Goal: Complete application form

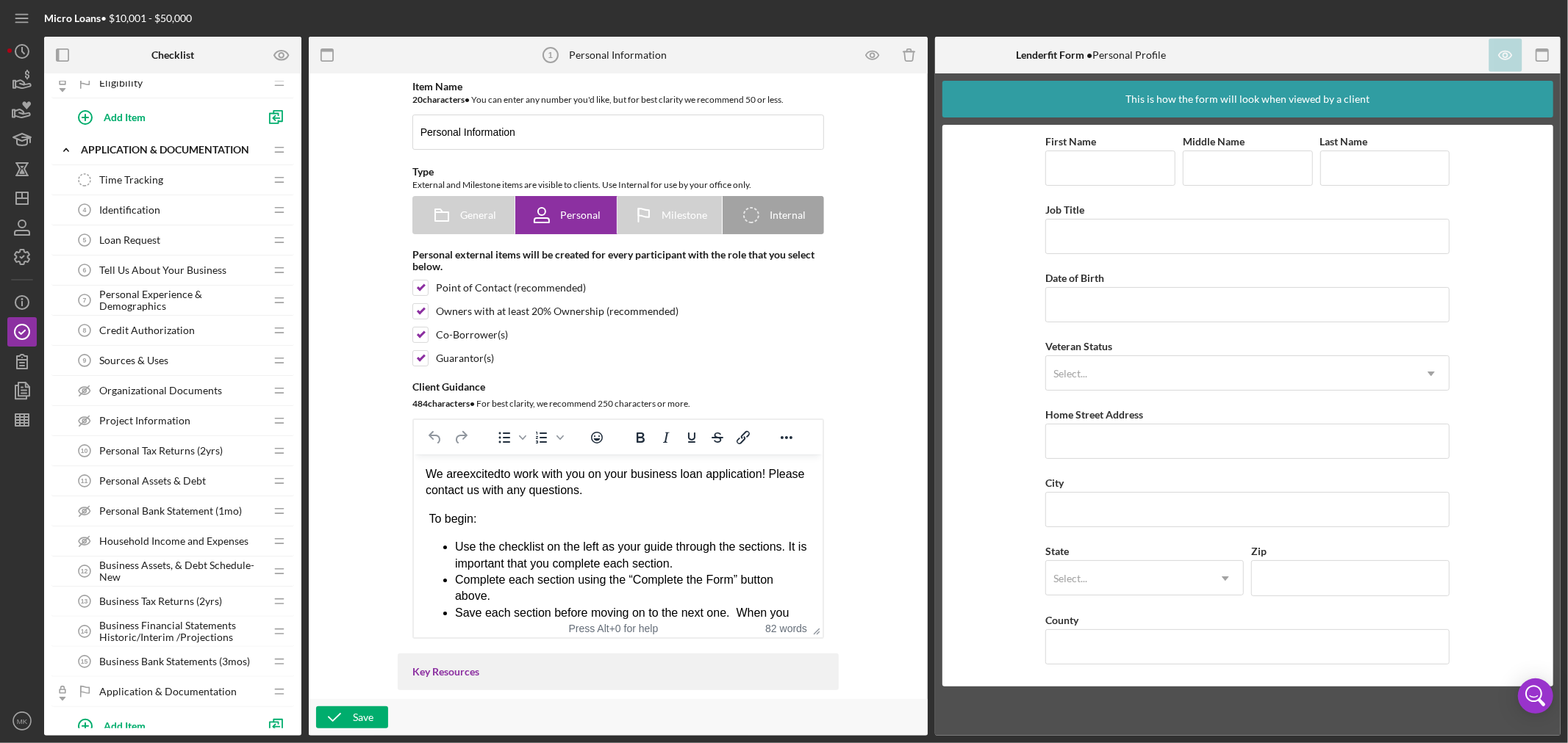
scroll to position [244, 0]
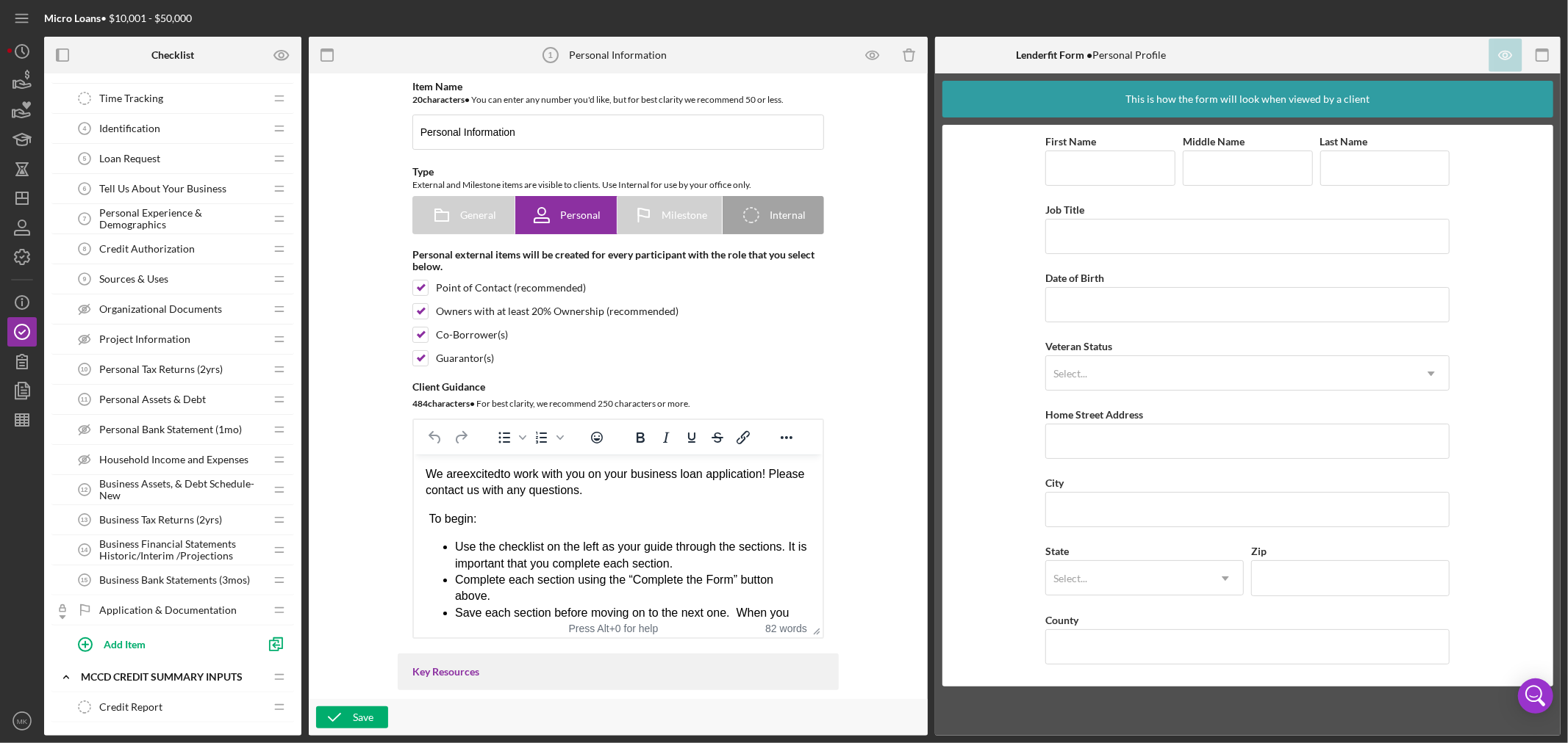
click at [174, 547] on span "Business Financial Statements Historic/Interim /Projections" at bounding box center [182, 549] width 165 height 23
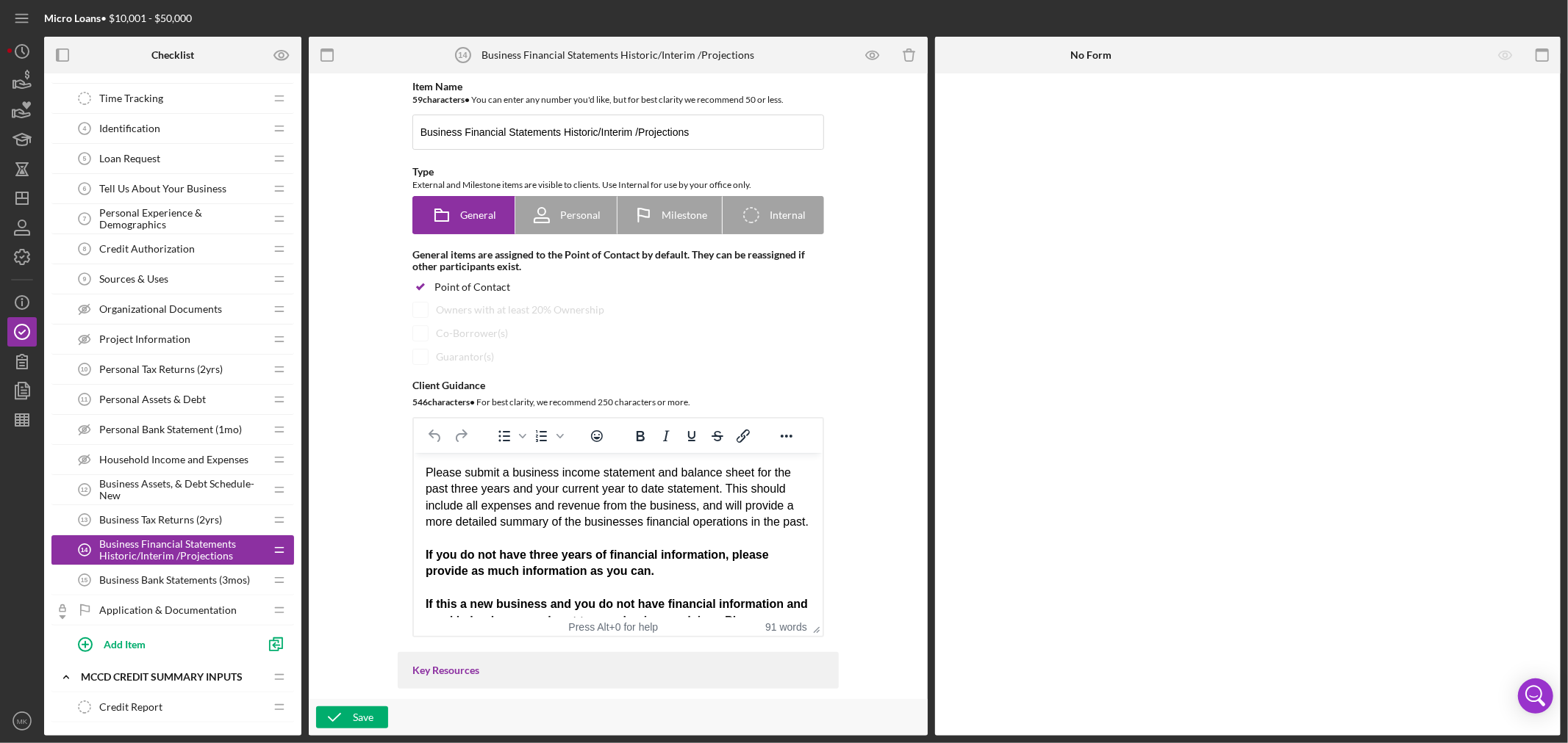
scroll to position [81, 0]
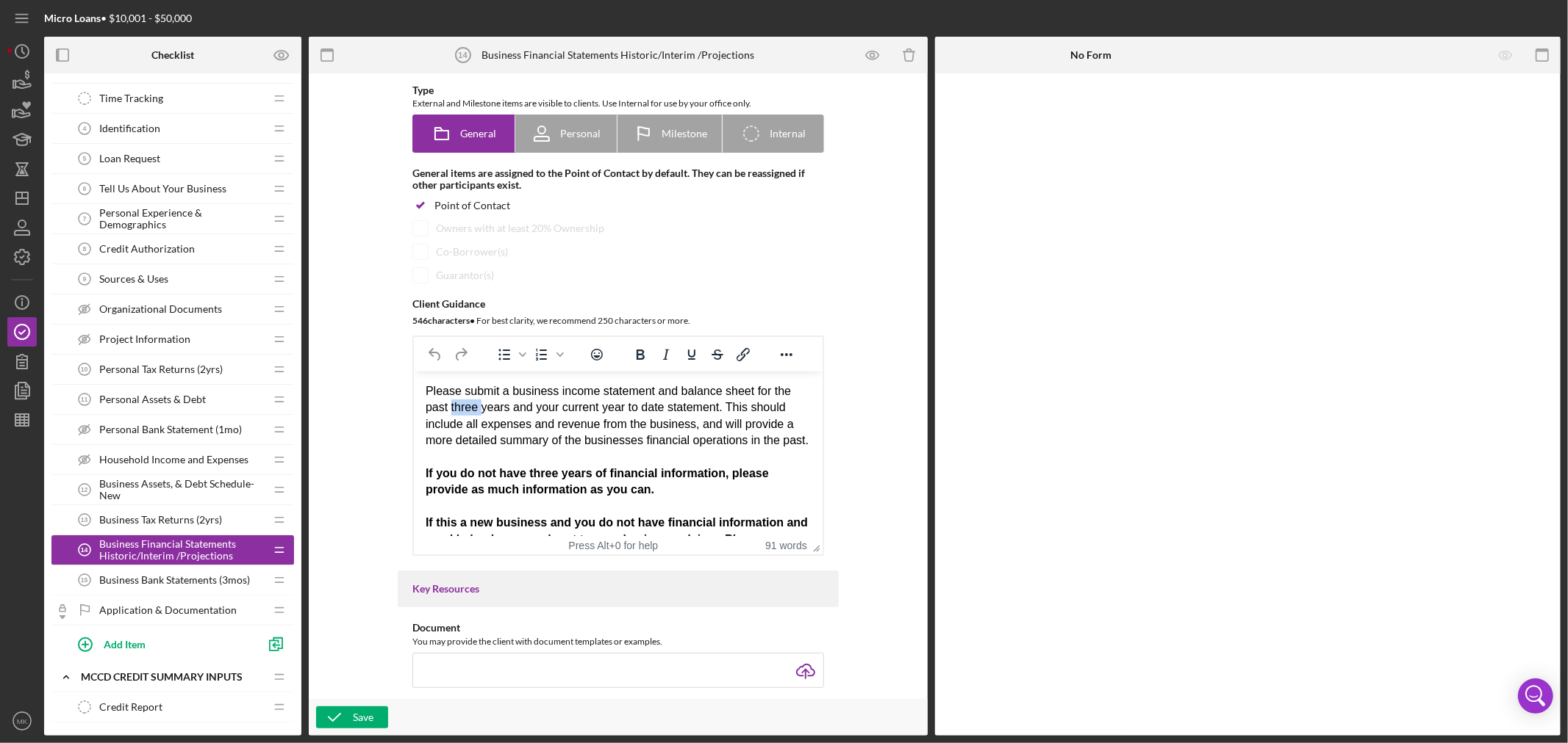
drag, startPoint x: 482, startPoint y: 410, endPoint x: 450, endPoint y: 412, distance: 32.1
click at [450, 412] on div "Please submit a business income statement and balance sheet for the past three …" at bounding box center [618, 441] width 386 height 115
click at [880, 501] on div "Item Name 59 character s • You can enter any number you'd like, but for best cl…" at bounding box center [618, 386] width 604 height 611
click at [366, 717] on div "Save" at bounding box center [362, 718] width 20 height 22
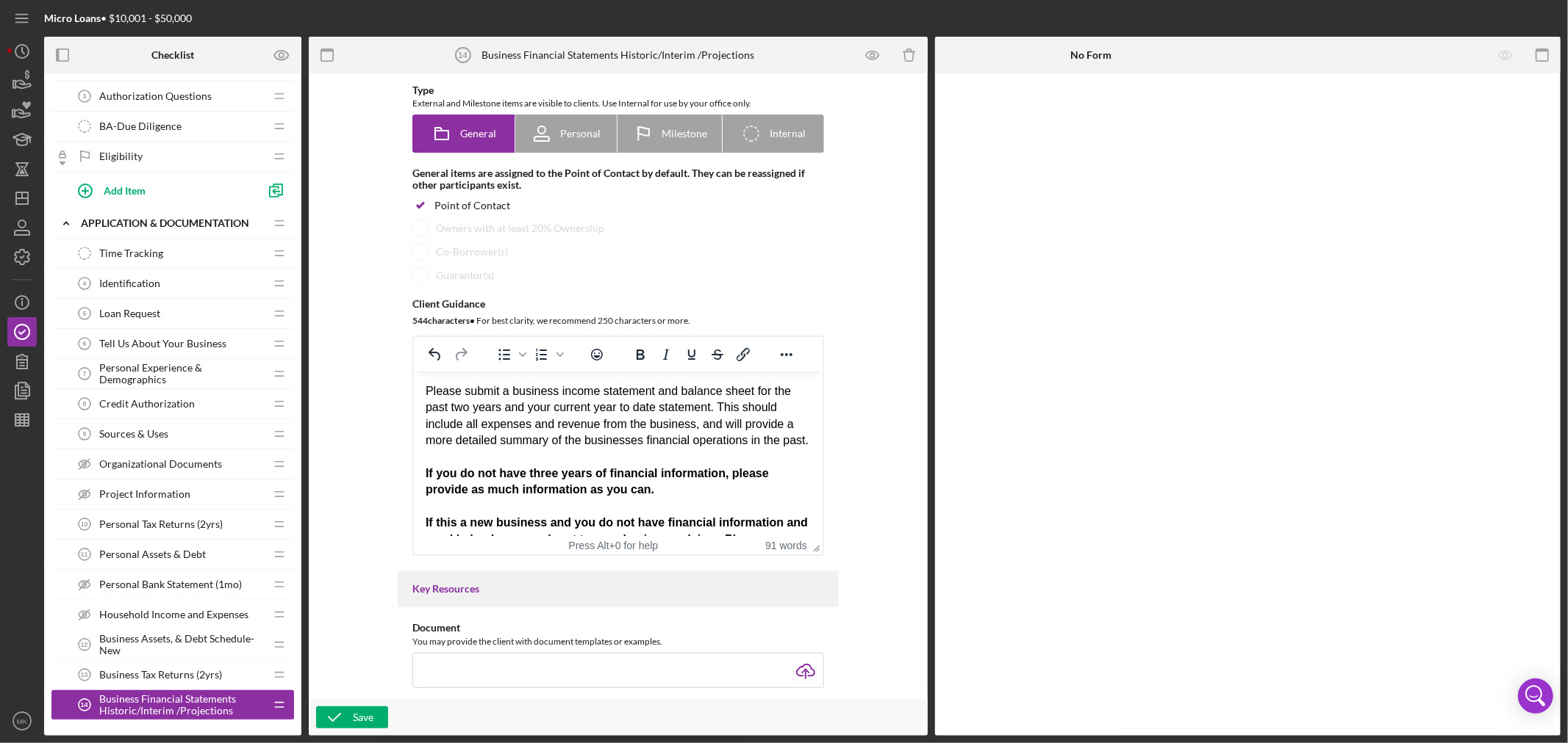
scroll to position [0, 0]
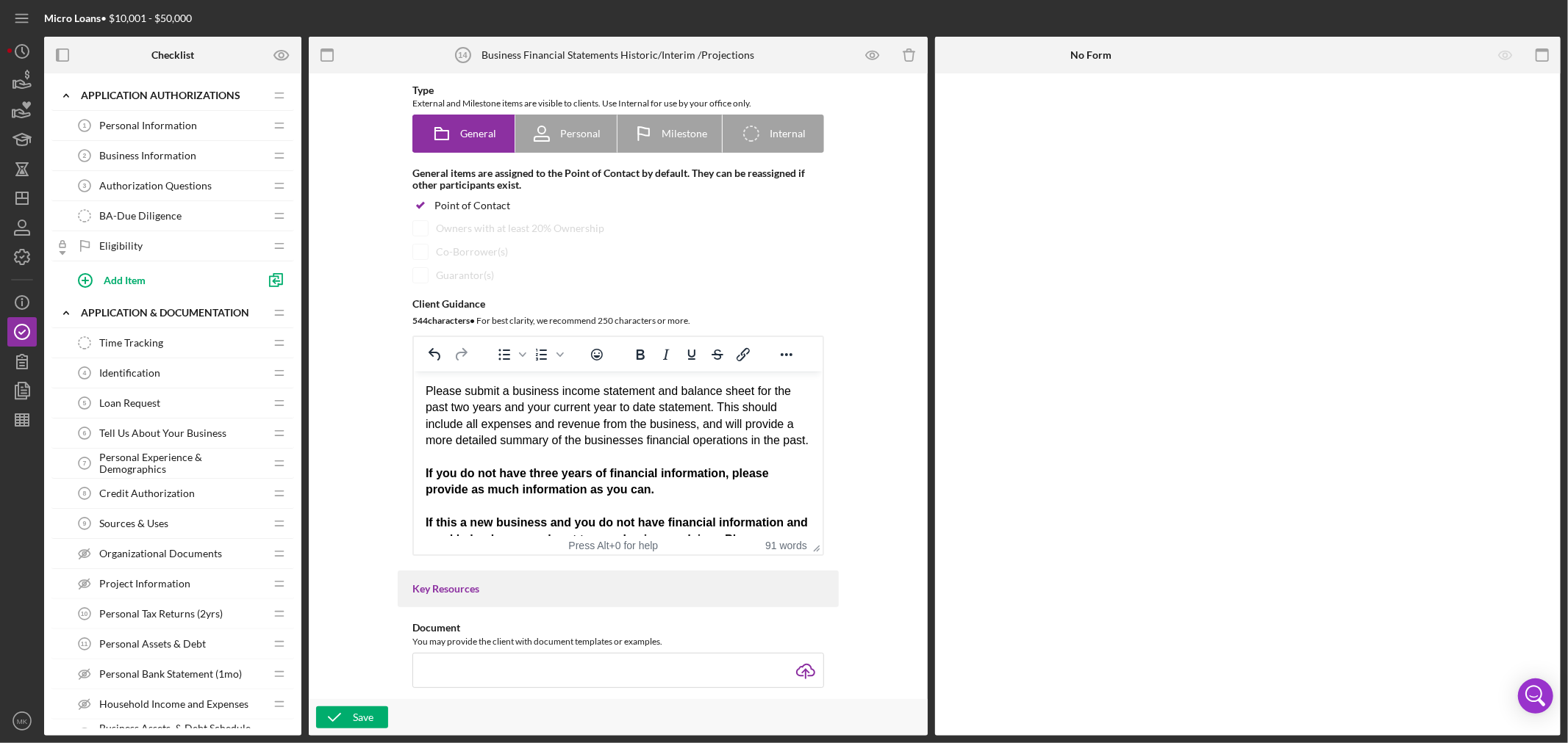
click at [197, 213] on div "BA-Due Diligence BA-Due Diligence" at bounding box center [167, 216] width 195 height 29
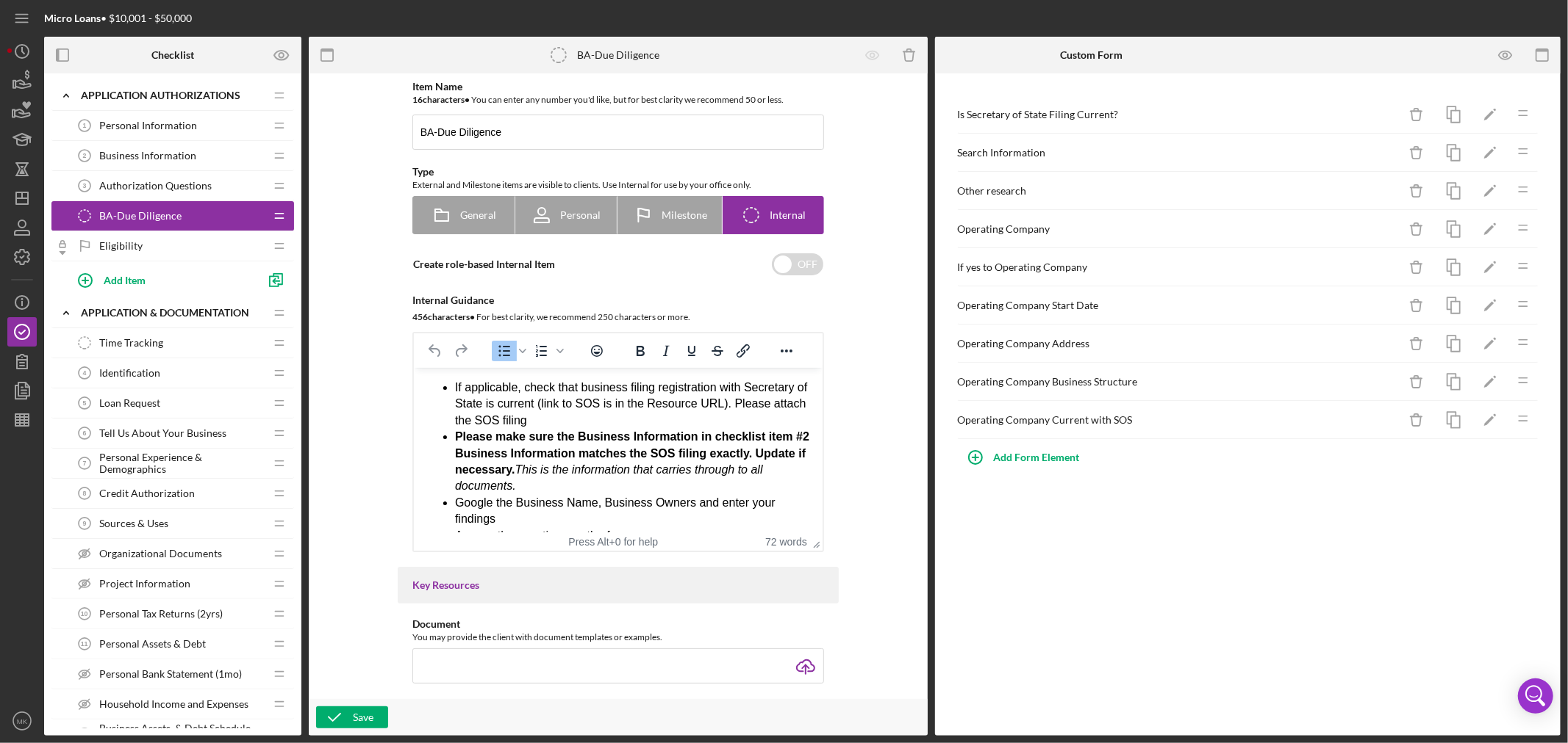
click at [174, 351] on div "Time Tracking Time Tracking" at bounding box center [167, 343] width 195 height 29
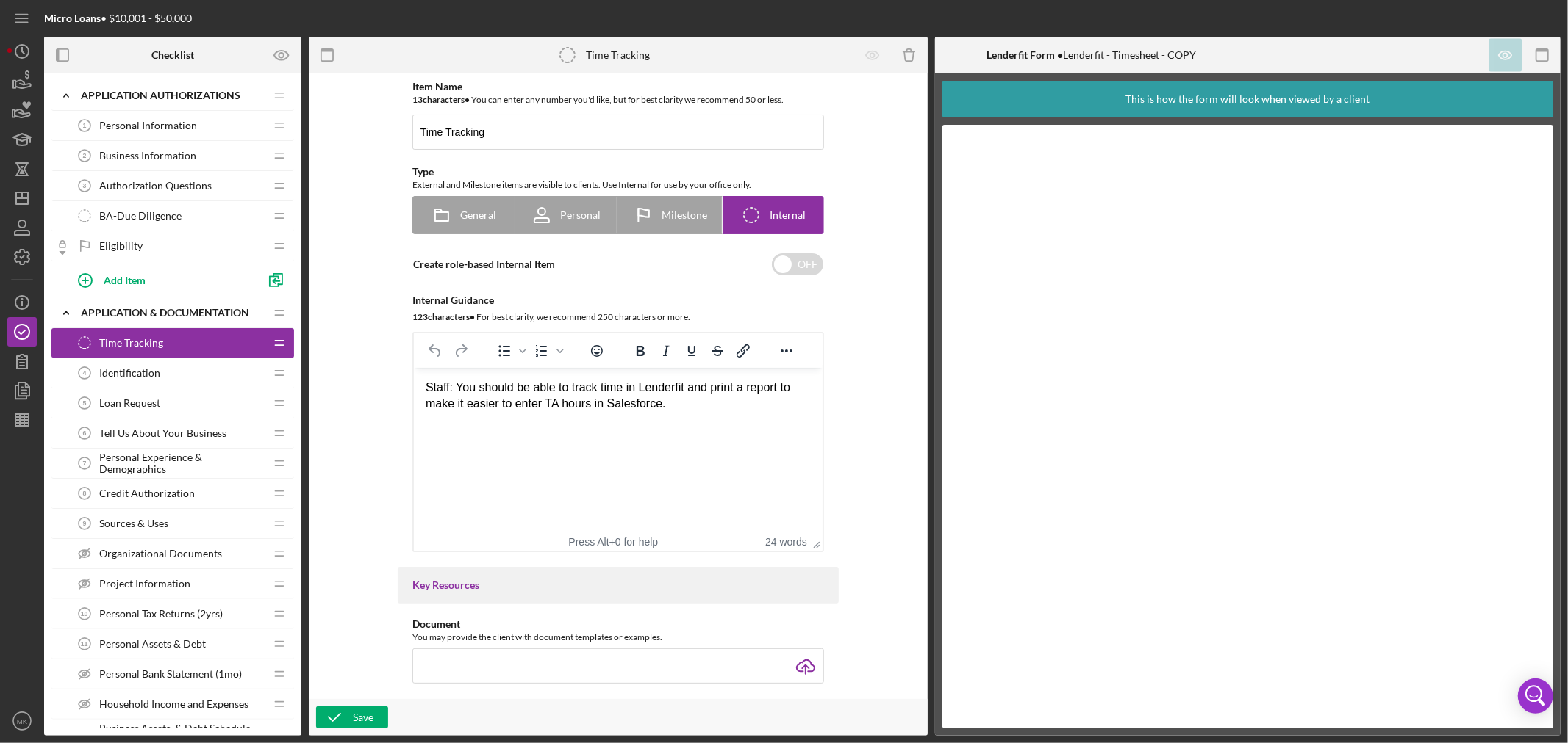
click at [182, 372] on div "Identification 4 Identification" at bounding box center [167, 373] width 195 height 29
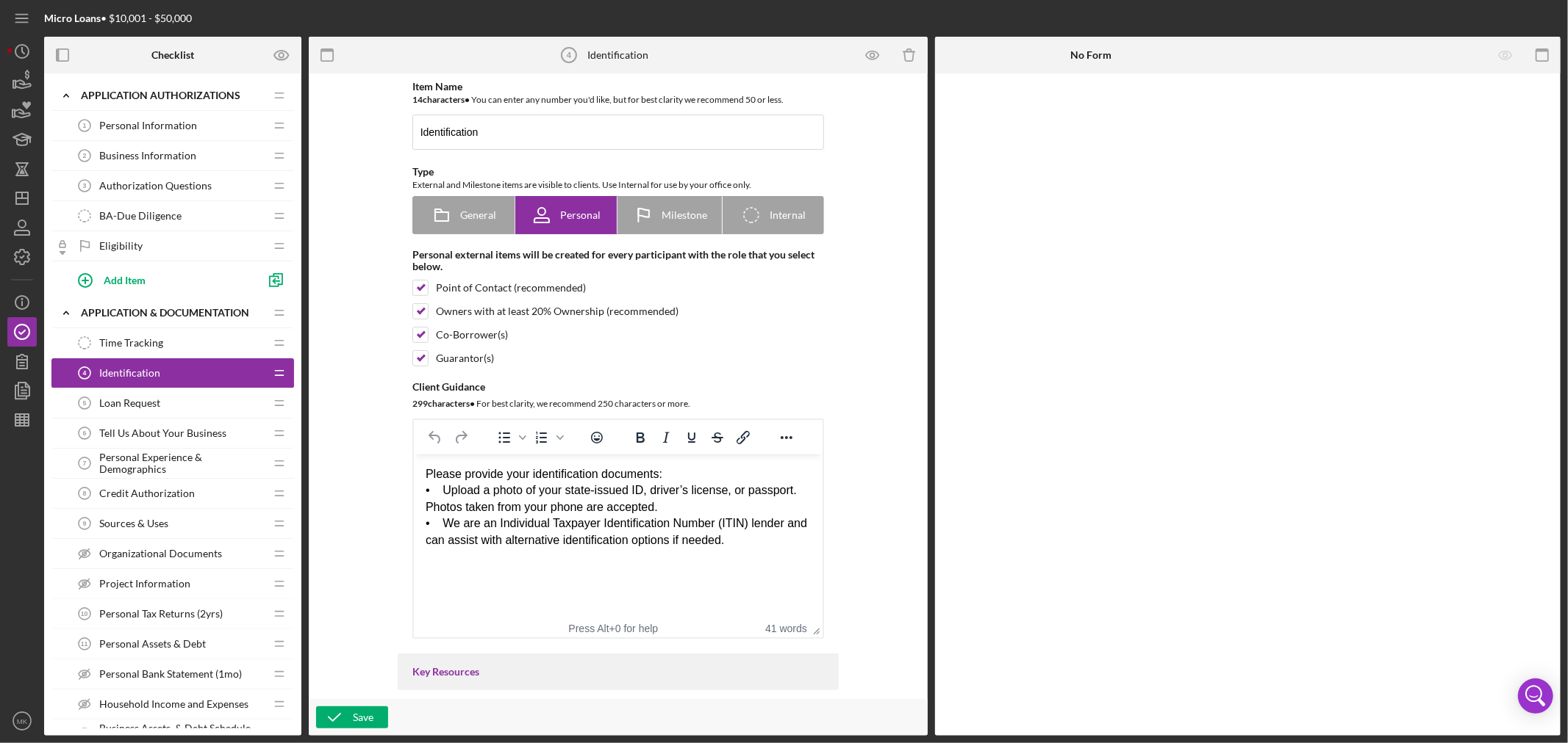
click at [162, 404] on div "Loan Request 5 Loan Request" at bounding box center [167, 404] width 195 height 29
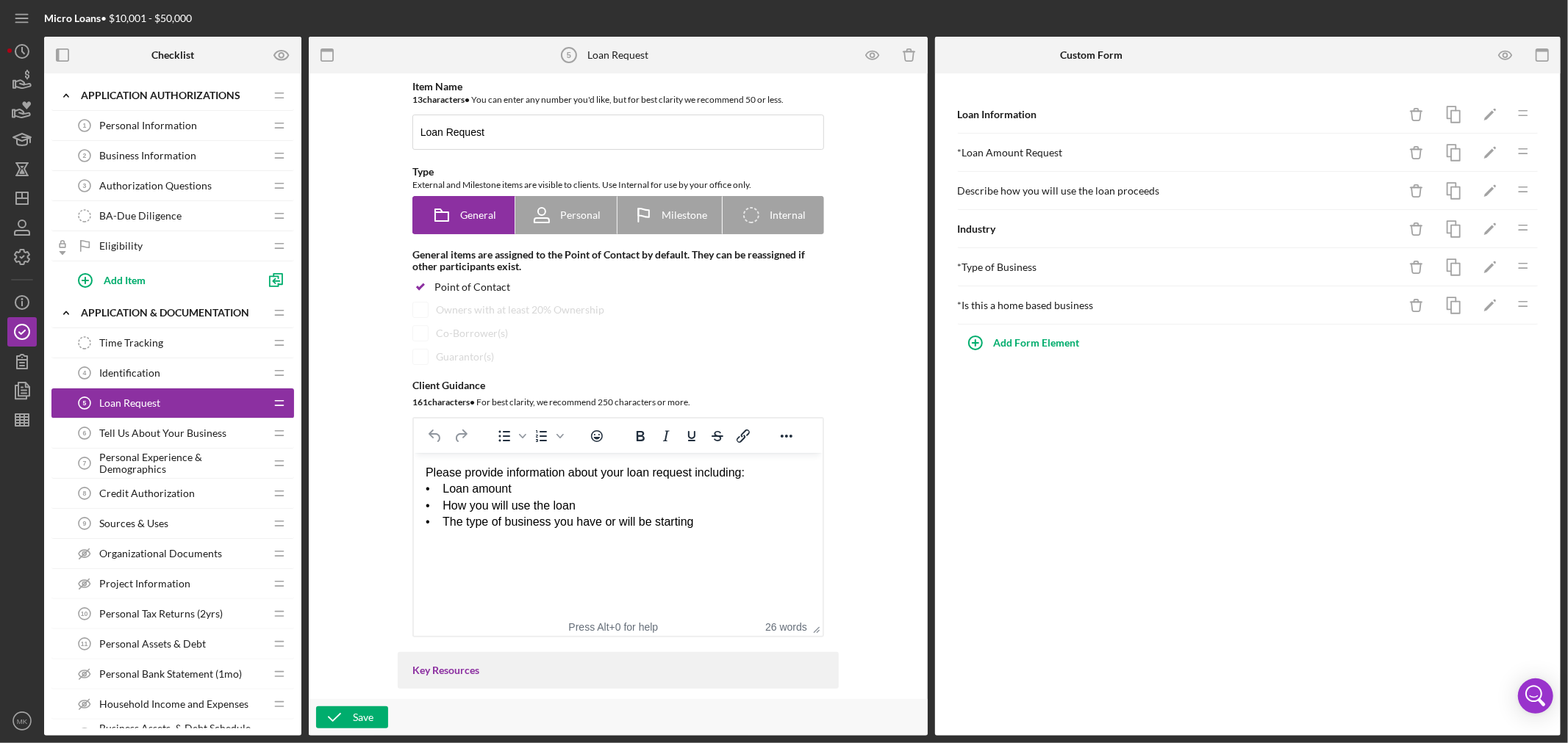
click at [206, 429] on span "Tell Us About Your Business" at bounding box center [163, 433] width 127 height 12
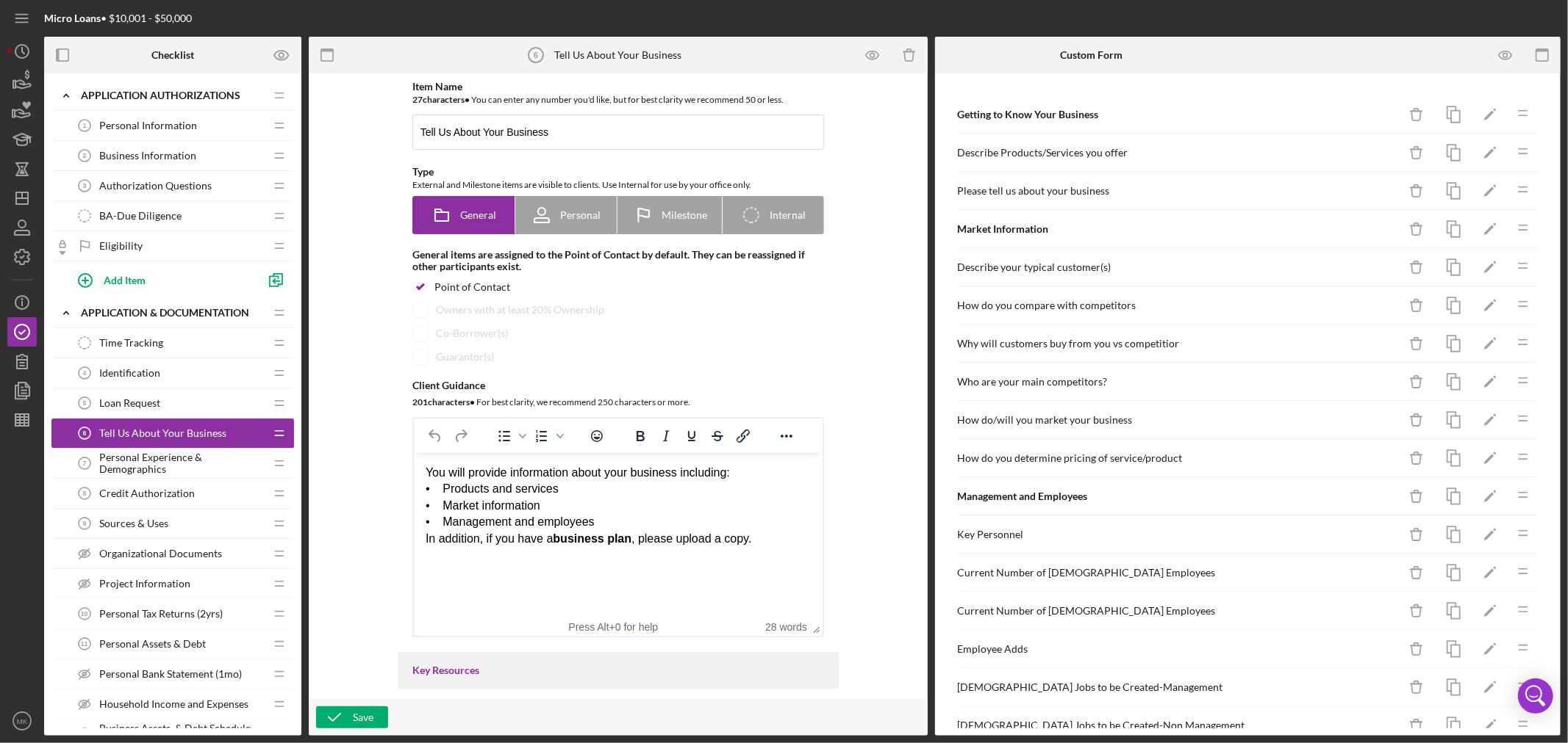
click at [163, 120] on span "Personal Information" at bounding box center [148, 125] width 98 height 12
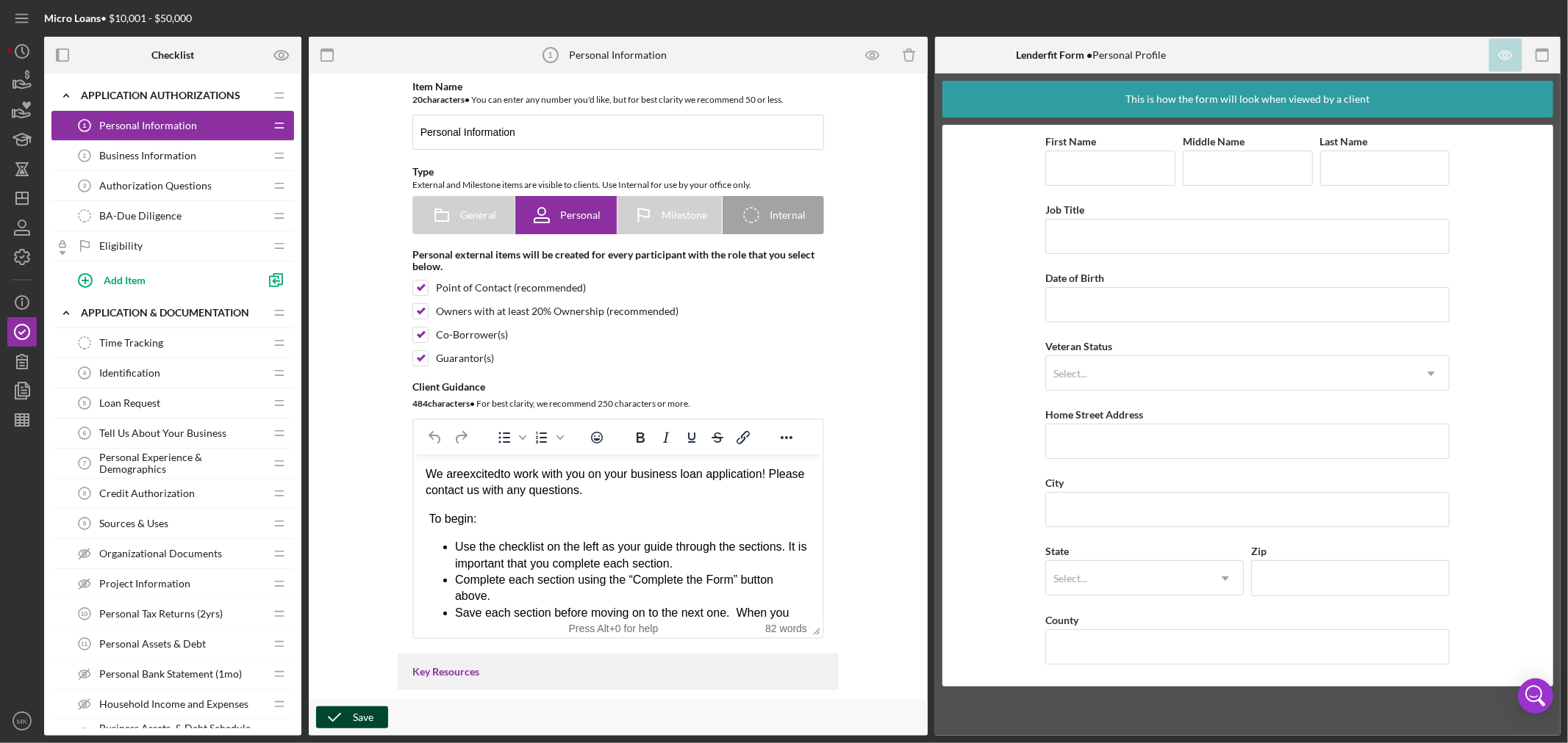
click at [363, 723] on div "Save" at bounding box center [362, 718] width 20 height 22
click at [23, 721] on text "MK" at bounding box center [22, 721] width 11 height 8
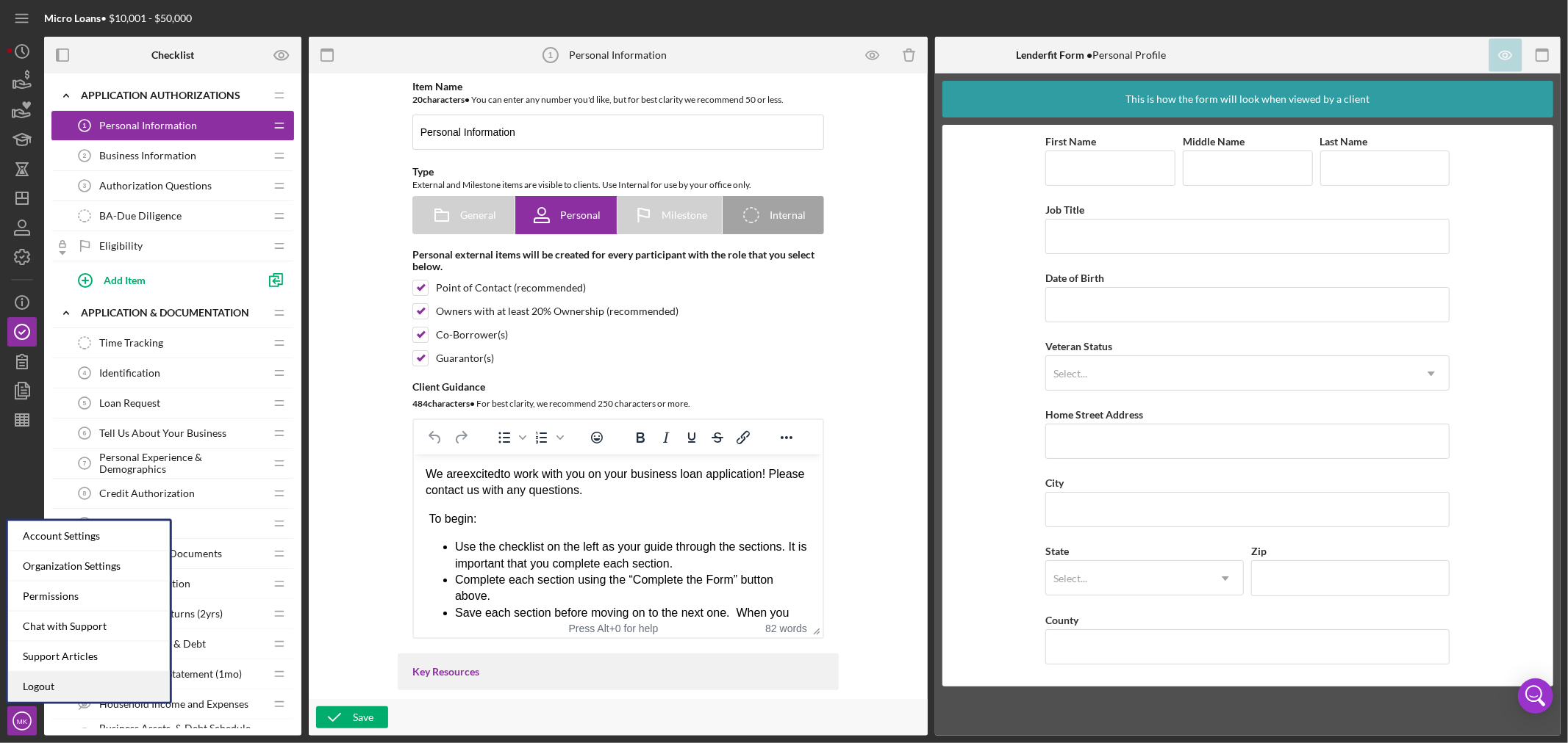
click at [76, 681] on link "Logout" at bounding box center [89, 687] width 161 height 30
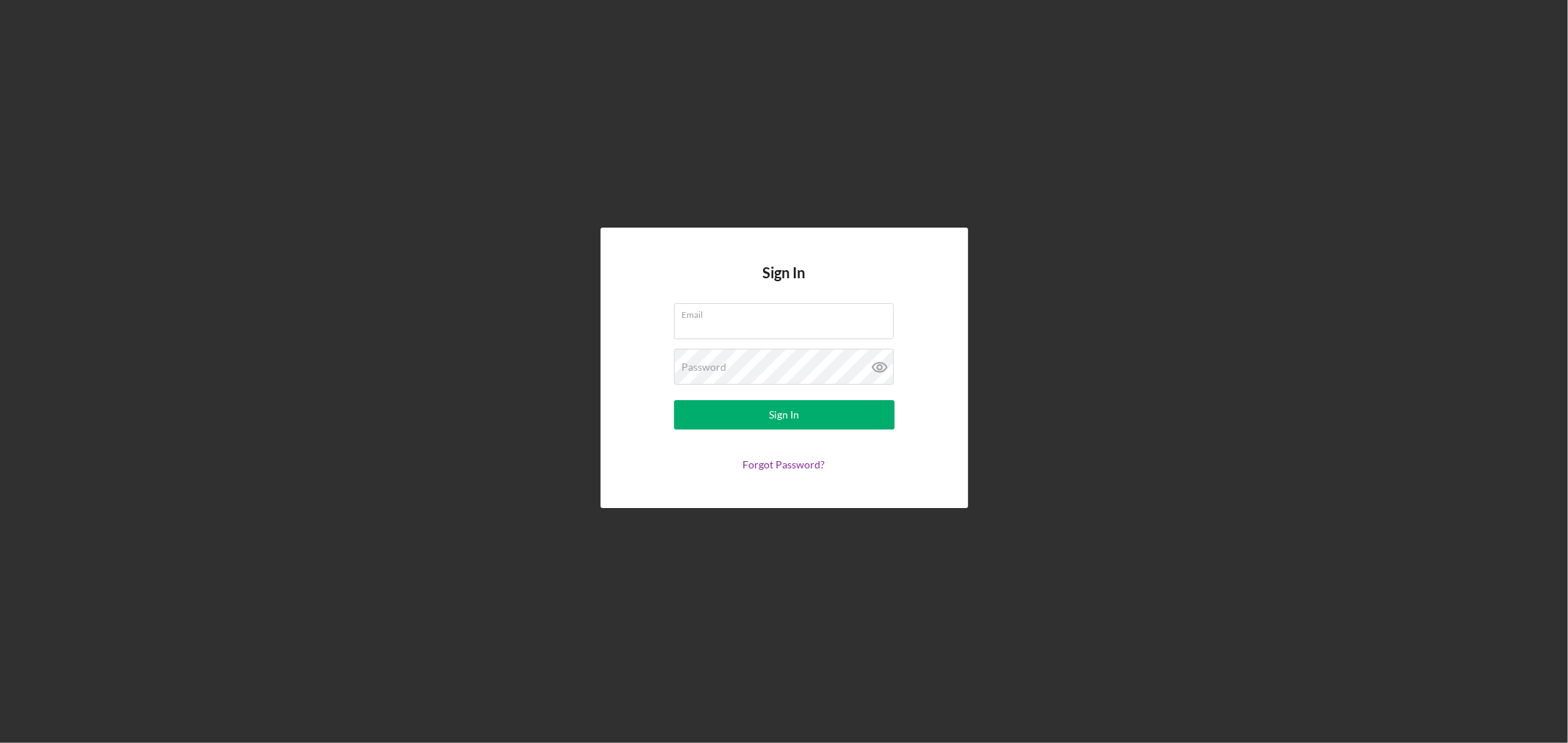
type input "[EMAIL_ADDRESS][DOMAIN_NAME]"
